Goal: Navigation & Orientation: Find specific page/section

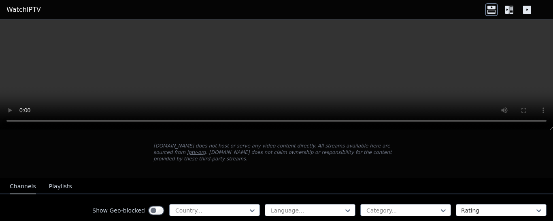
scroll to position [81, 0]
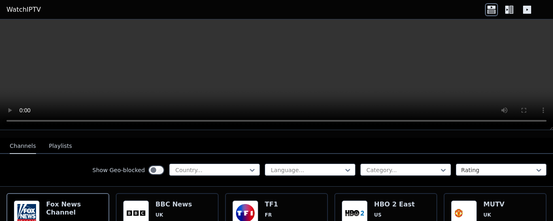
click at [23, 139] on button "Channels" at bounding box center [23, 146] width 26 height 15
click at [248, 166] on icon at bounding box center [252, 170] width 8 height 8
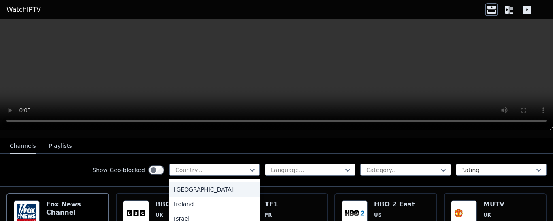
scroll to position [1255, 0]
click at [177, 189] on div "[GEOGRAPHIC_DATA]" at bounding box center [214, 186] width 91 height 15
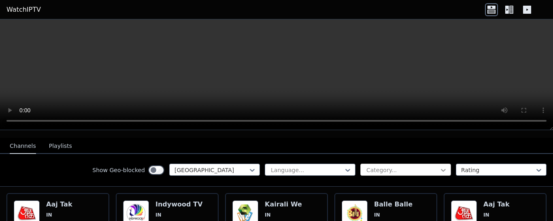
click at [441, 169] on icon at bounding box center [443, 170] width 5 height 3
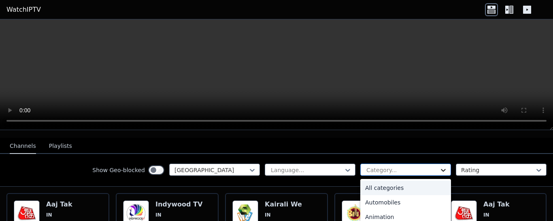
click at [439, 166] on icon at bounding box center [443, 170] width 8 height 8
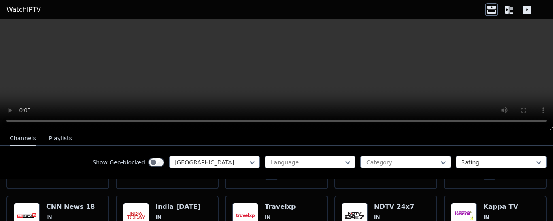
scroll to position [202, 0]
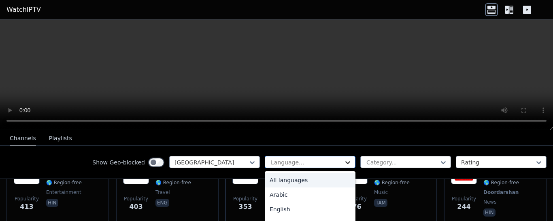
click at [344, 161] on icon at bounding box center [348, 163] width 8 height 8
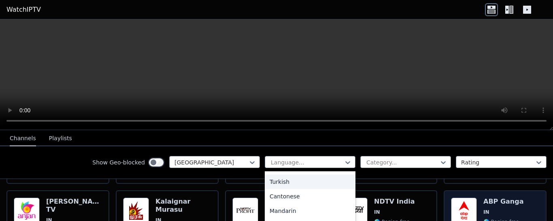
scroll to position [324, 0]
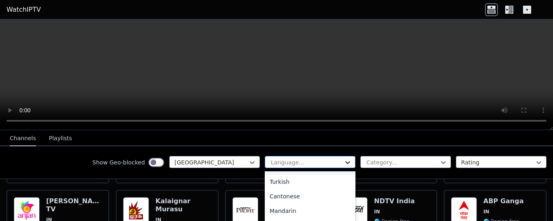
click at [344, 163] on icon at bounding box center [348, 163] width 8 height 8
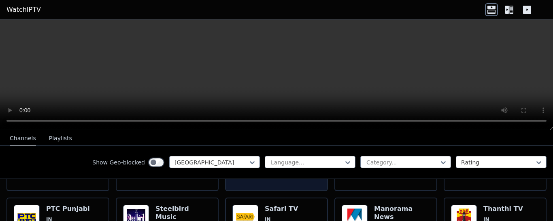
scroll to position [486, 0]
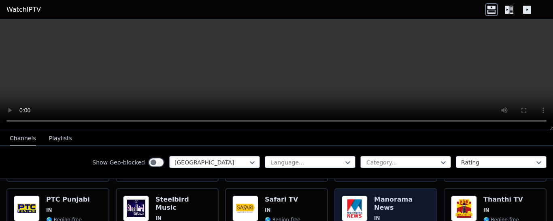
click at [390, 215] on span "IN" at bounding box center [402, 218] width 56 height 6
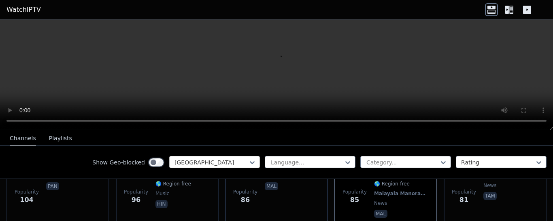
scroll to position [526, 0]
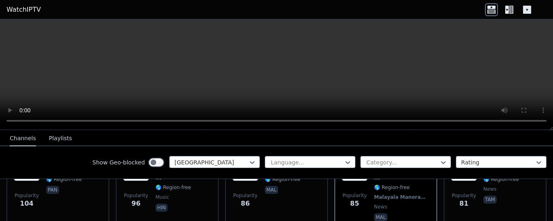
click at [53, 139] on button "Playlists" at bounding box center [60, 138] width 23 height 15
